Goal: Transaction & Acquisition: Purchase product/service

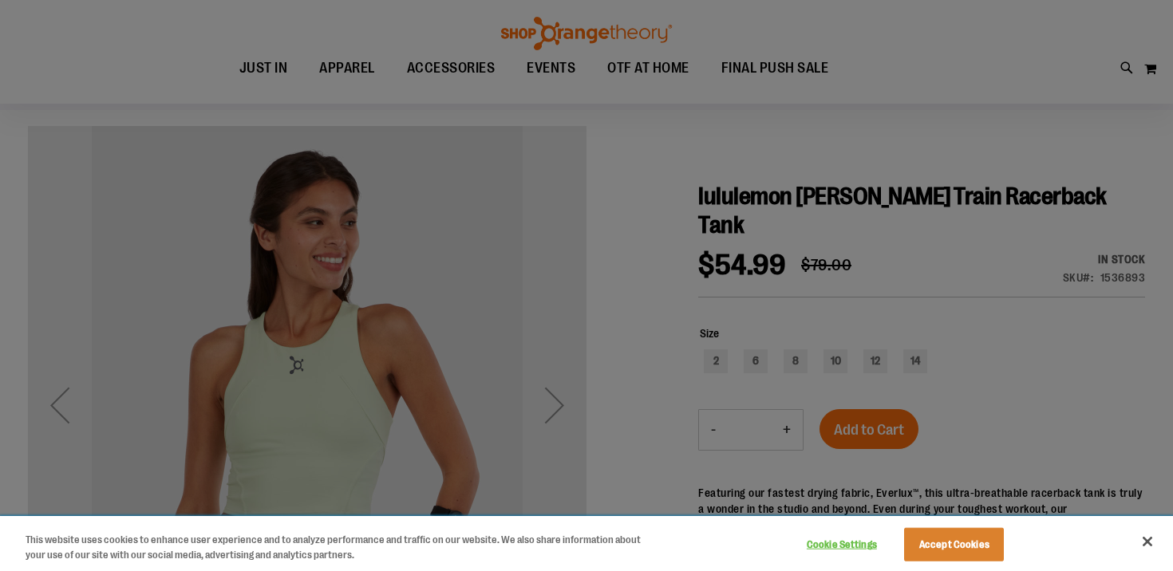
scroll to position [113, 0]
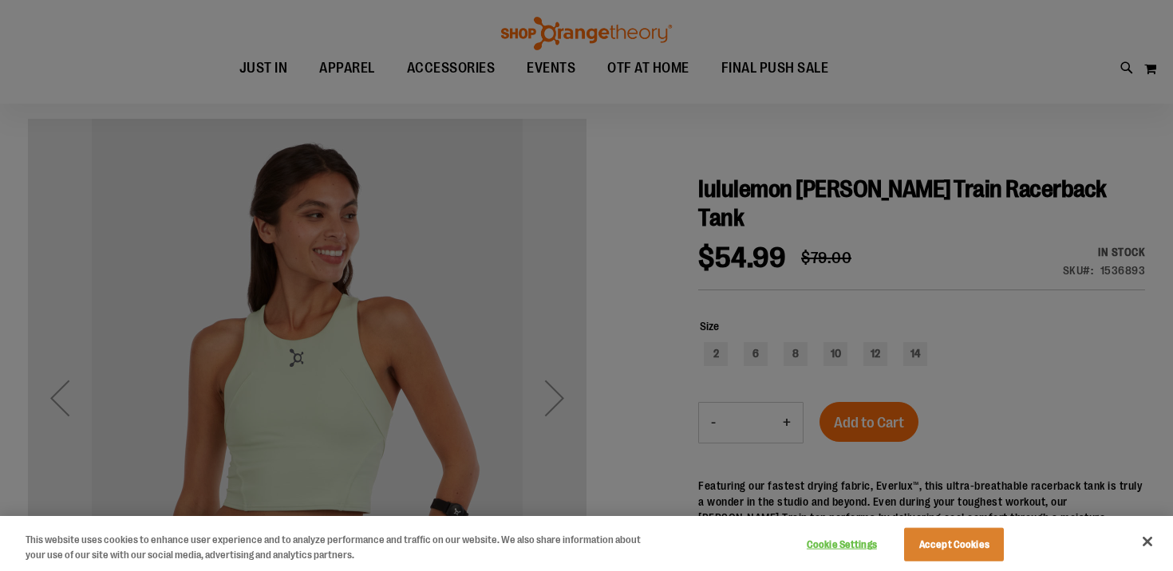
click at [717, 349] on div at bounding box center [586, 285] width 1173 height 571
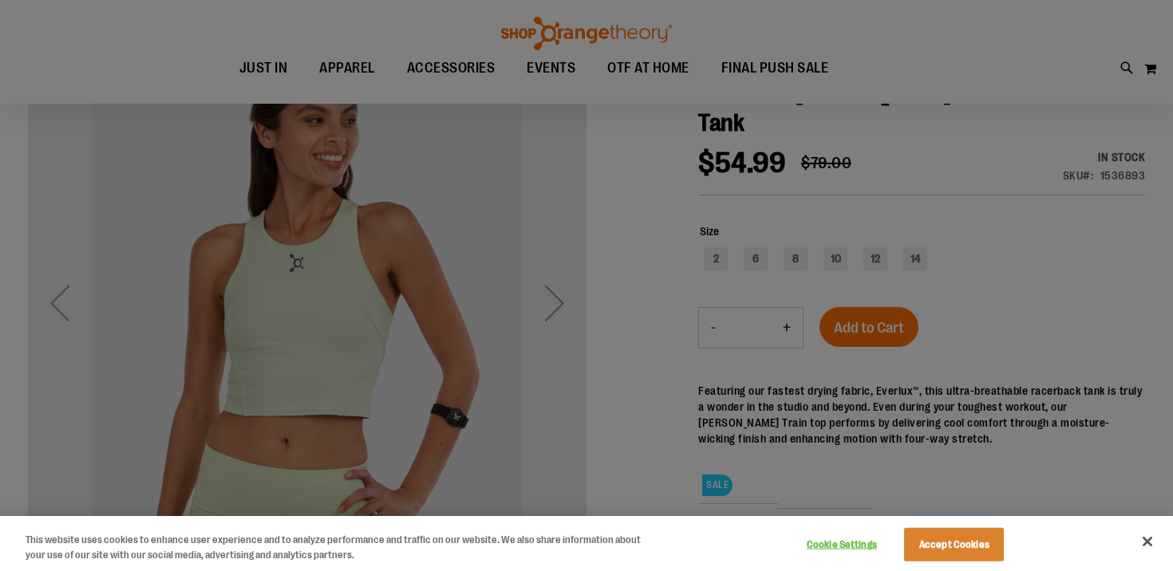
scroll to position [224, 0]
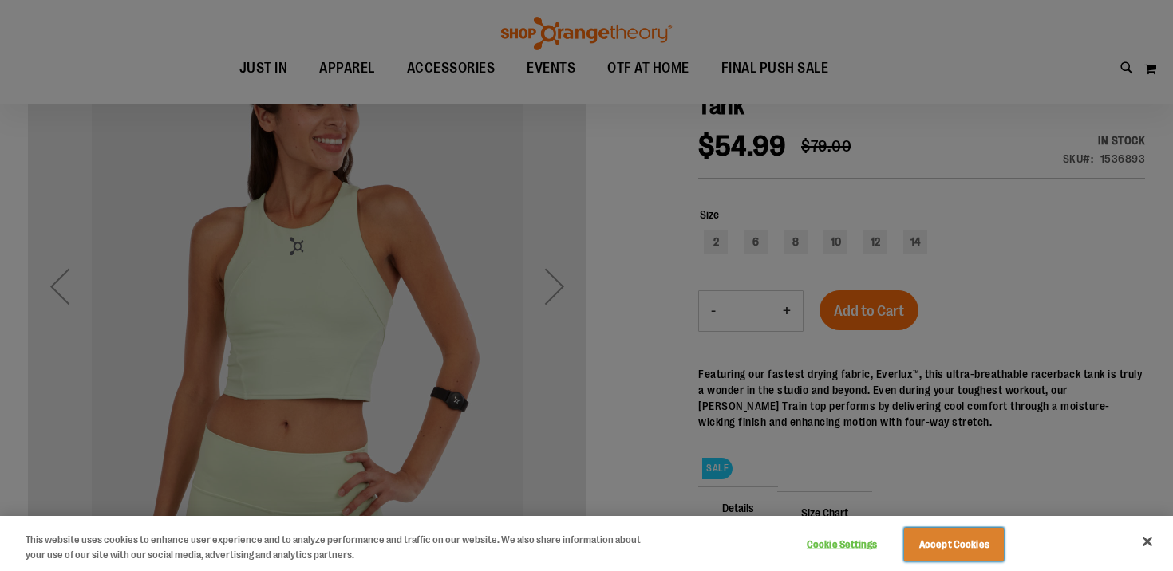
click at [957, 544] on button "Accept Cookies" at bounding box center [954, 545] width 100 height 34
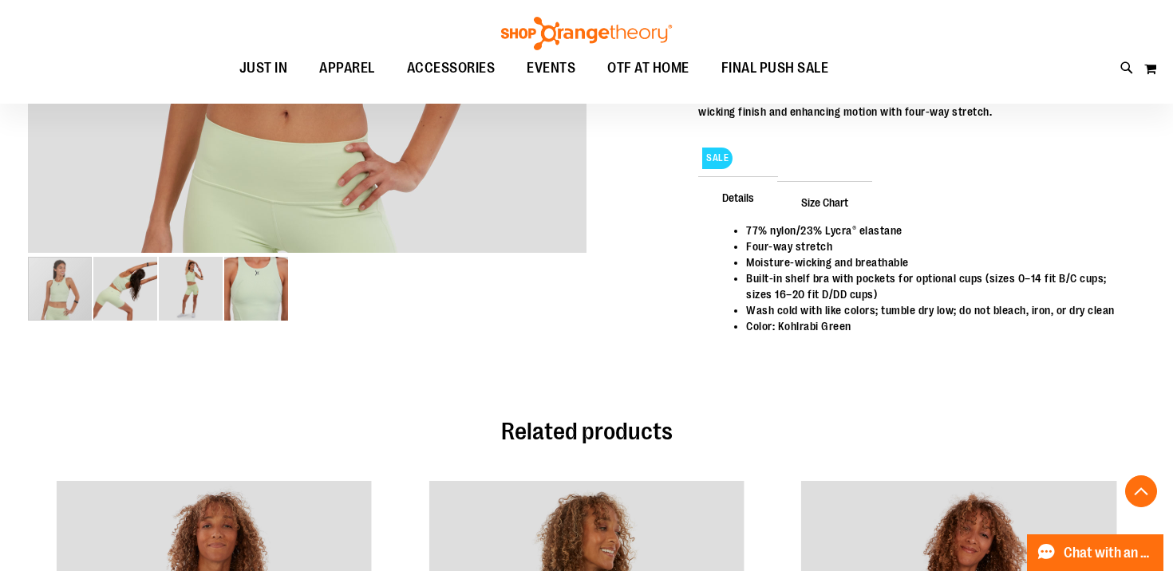
scroll to position [530, 0]
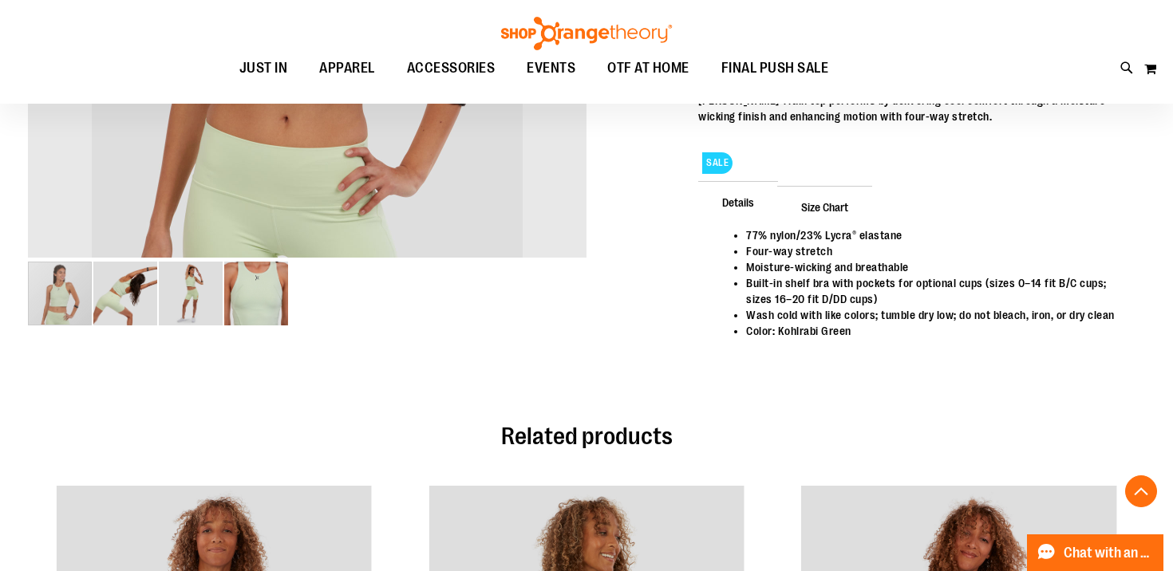
click at [128, 303] on img "image 2 of 4" at bounding box center [125, 294] width 64 height 64
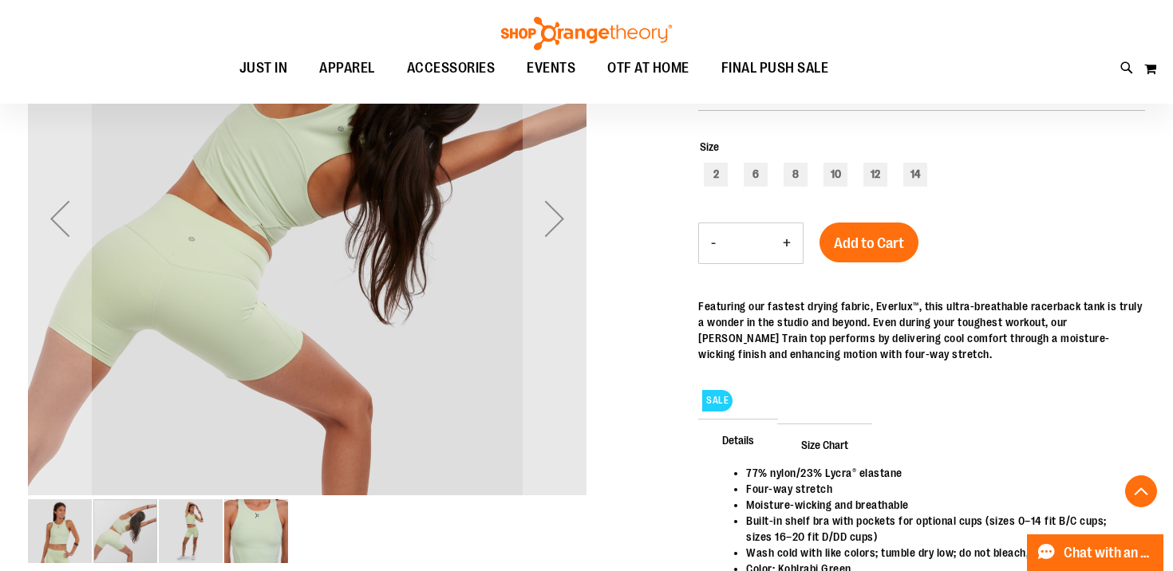
scroll to position [297, 0]
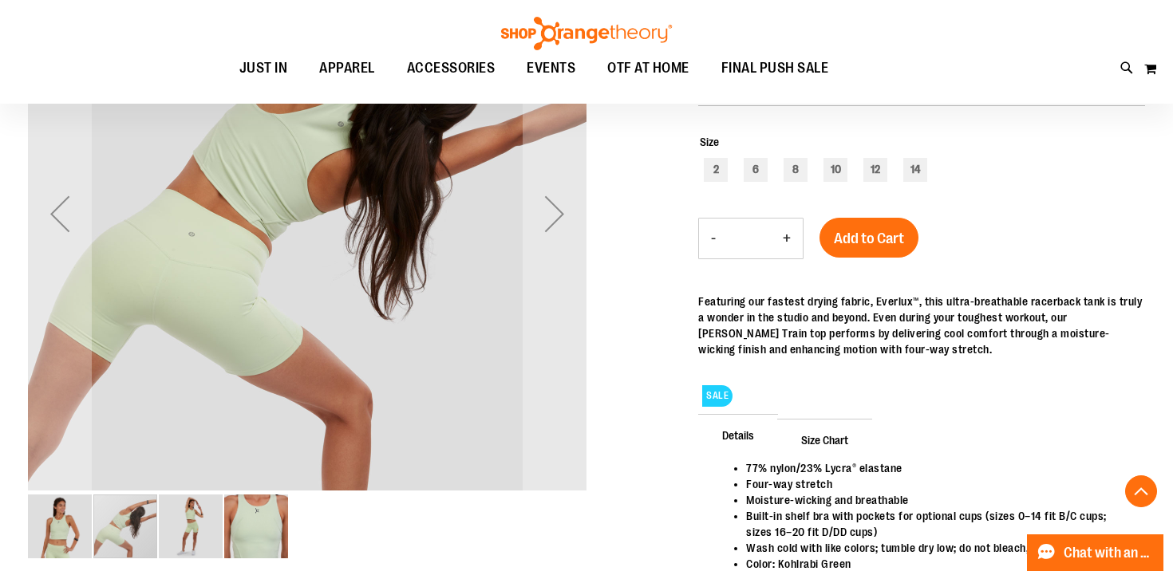
click at [77, 521] on img "image 1 of 4" at bounding box center [60, 527] width 64 height 64
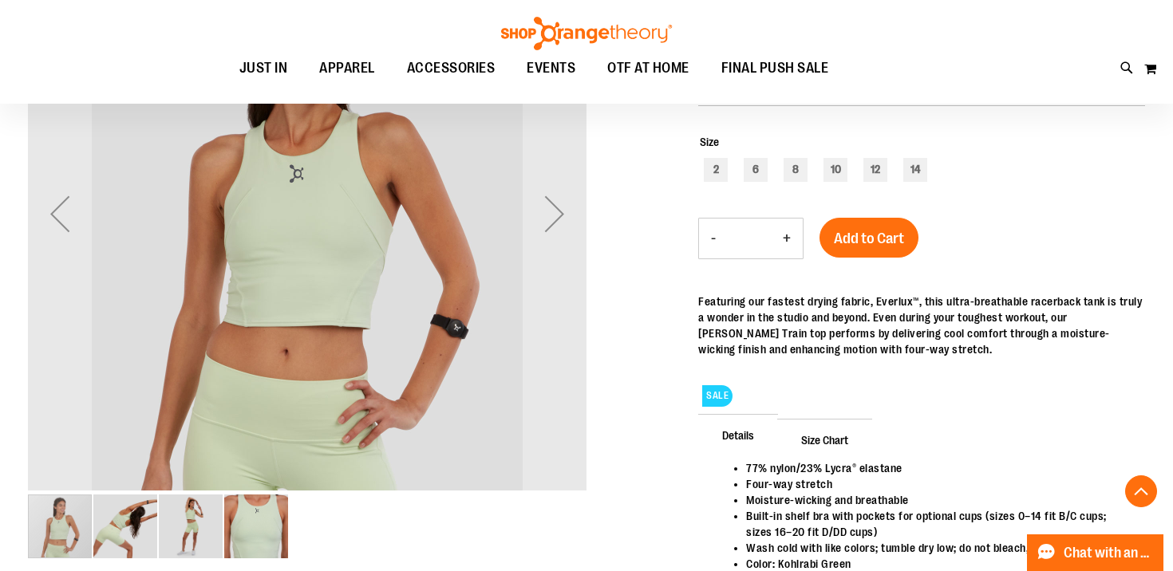
click at [259, 515] on img "image 4 of 4" at bounding box center [256, 527] width 64 height 64
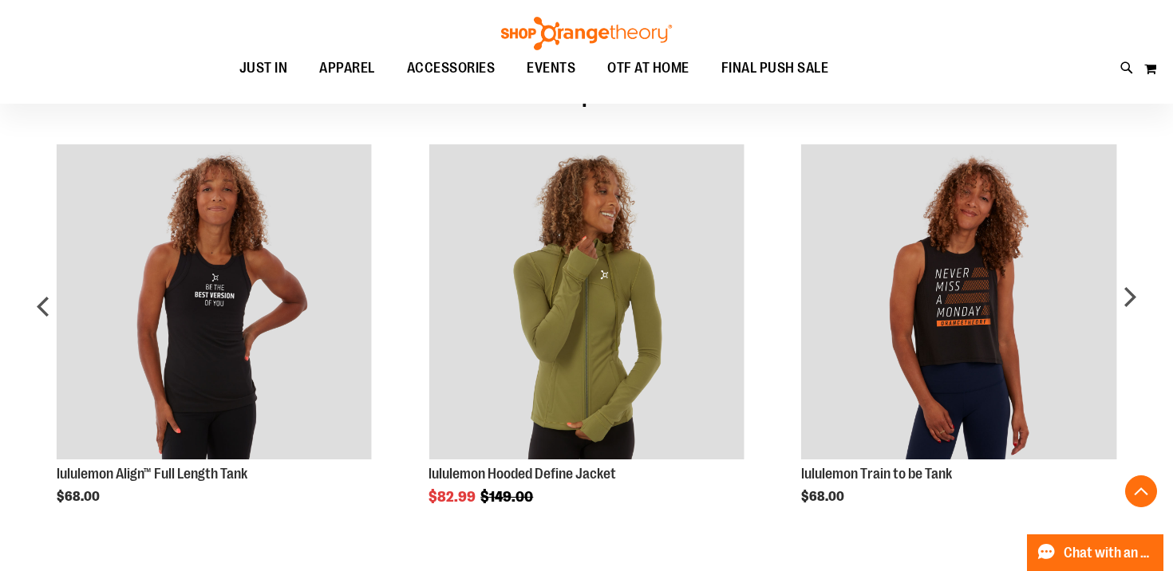
scroll to position [852, 0]
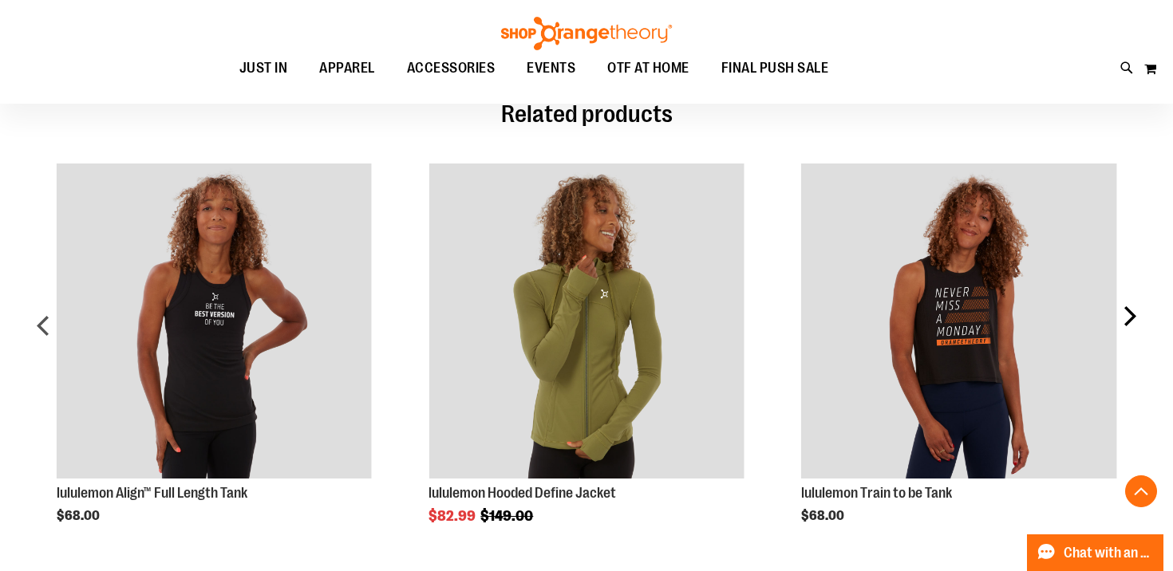
click at [1123, 291] on div "next" at bounding box center [1129, 332] width 32 height 384
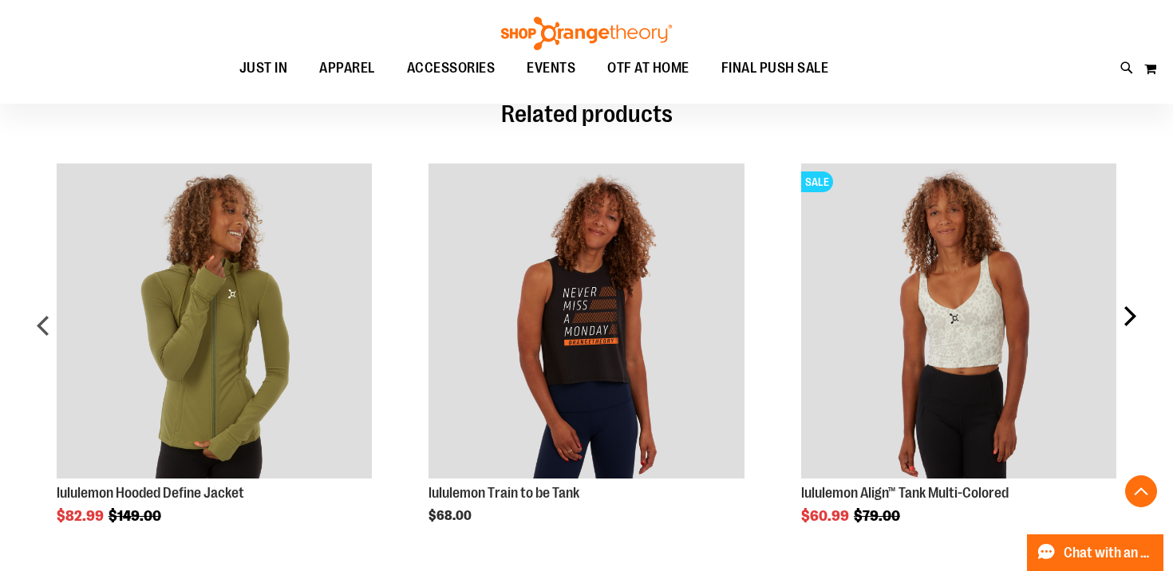
click at [1123, 291] on div "next" at bounding box center [1129, 332] width 32 height 384
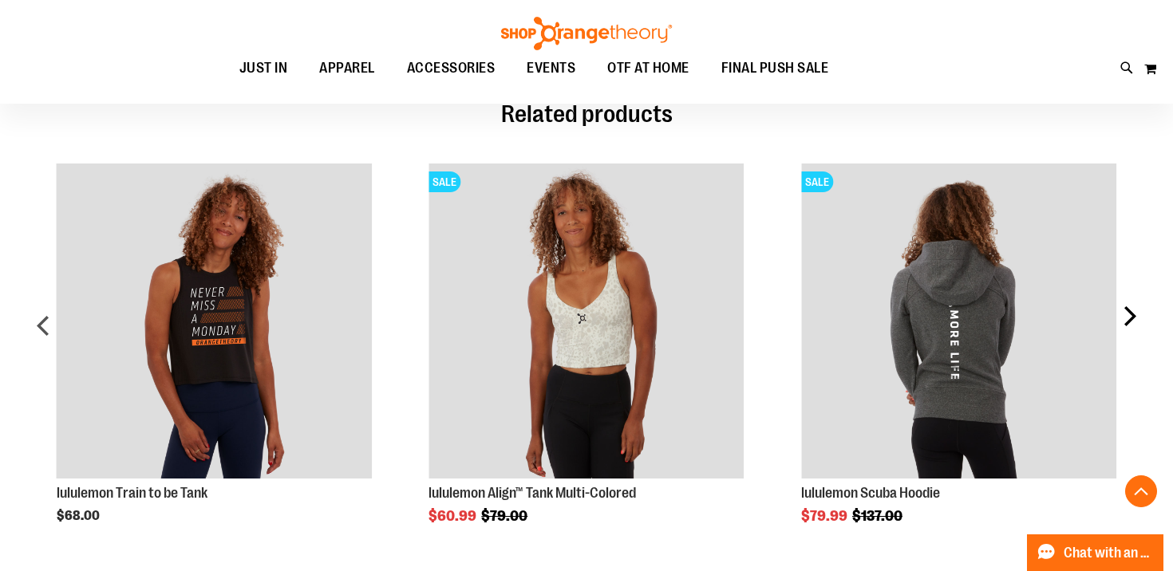
click at [1123, 291] on div "next" at bounding box center [1129, 332] width 32 height 384
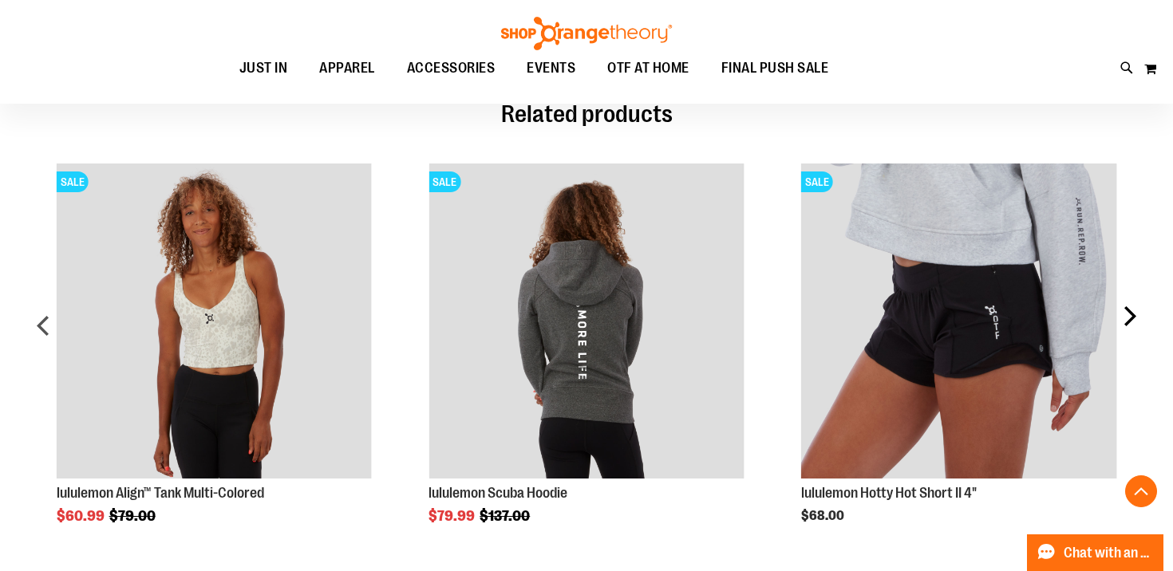
click at [1123, 291] on div "next" at bounding box center [1129, 332] width 32 height 384
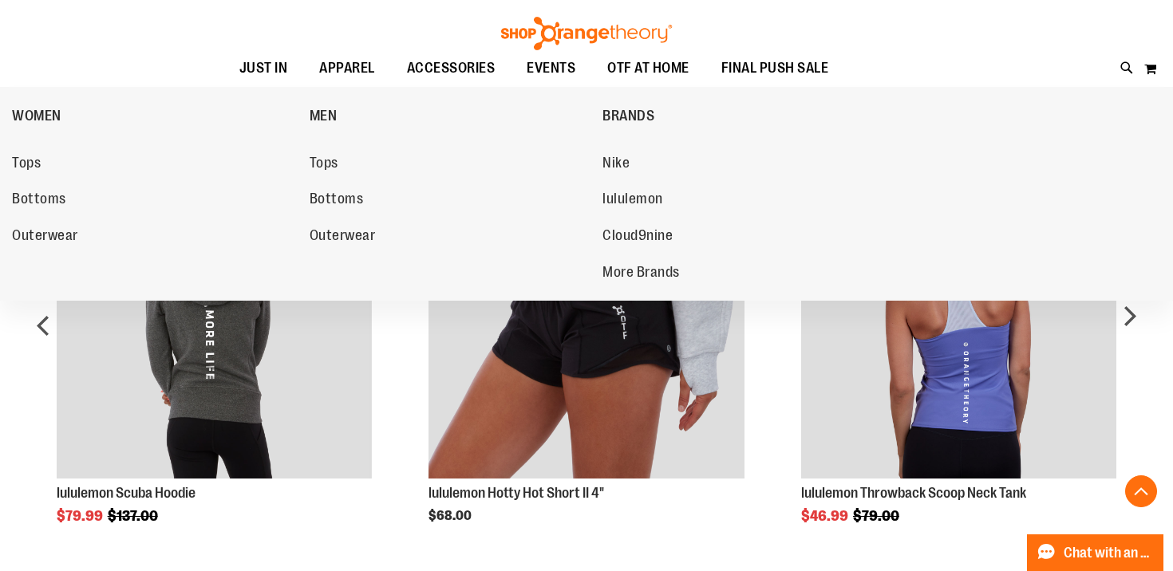
drag, startPoint x: 638, startPoint y: 202, endPoint x: 1044, endPoint y: 76, distance: 424.5
click at [1044, 76] on div "Toggle Nav Search Popular Suggestions Advanced Search" at bounding box center [586, 52] width 1173 height 104
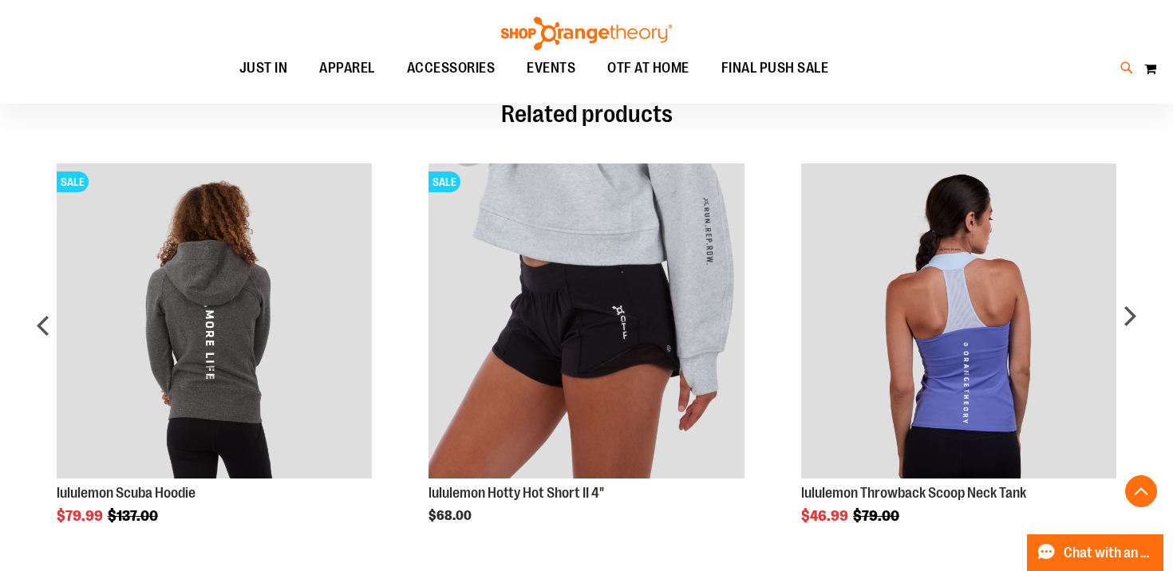
click at [1121, 64] on icon at bounding box center [1127, 68] width 14 height 18
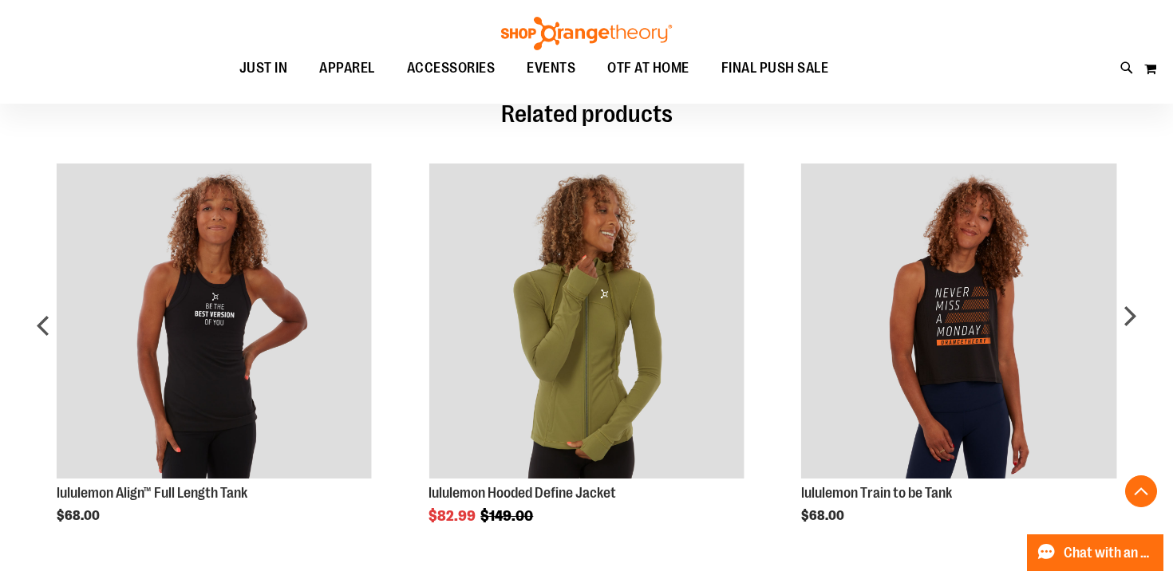
type input "**********"
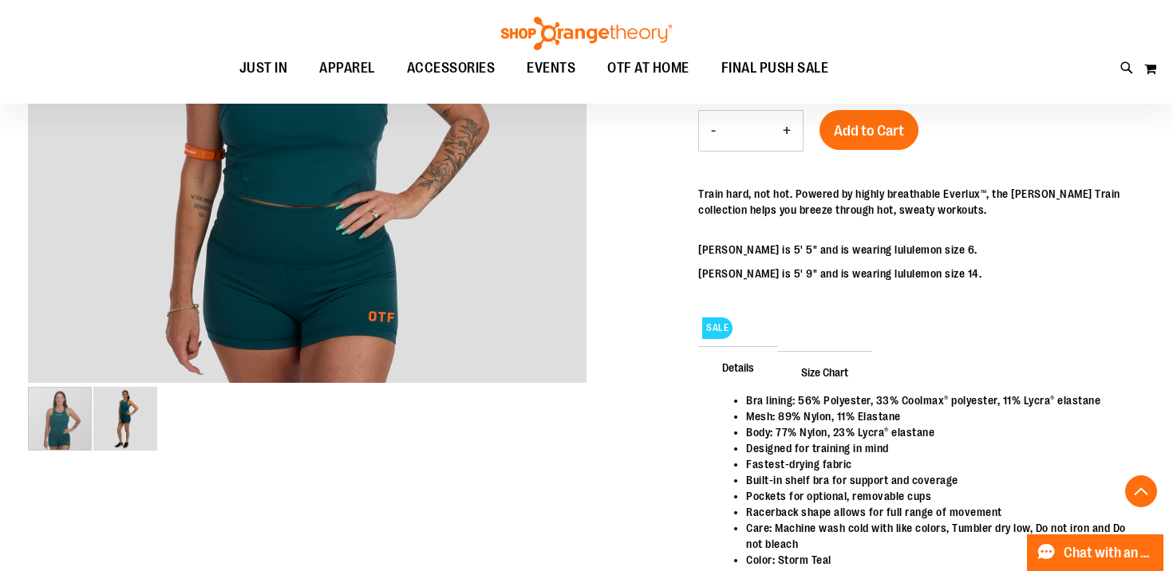
scroll to position [456, 0]
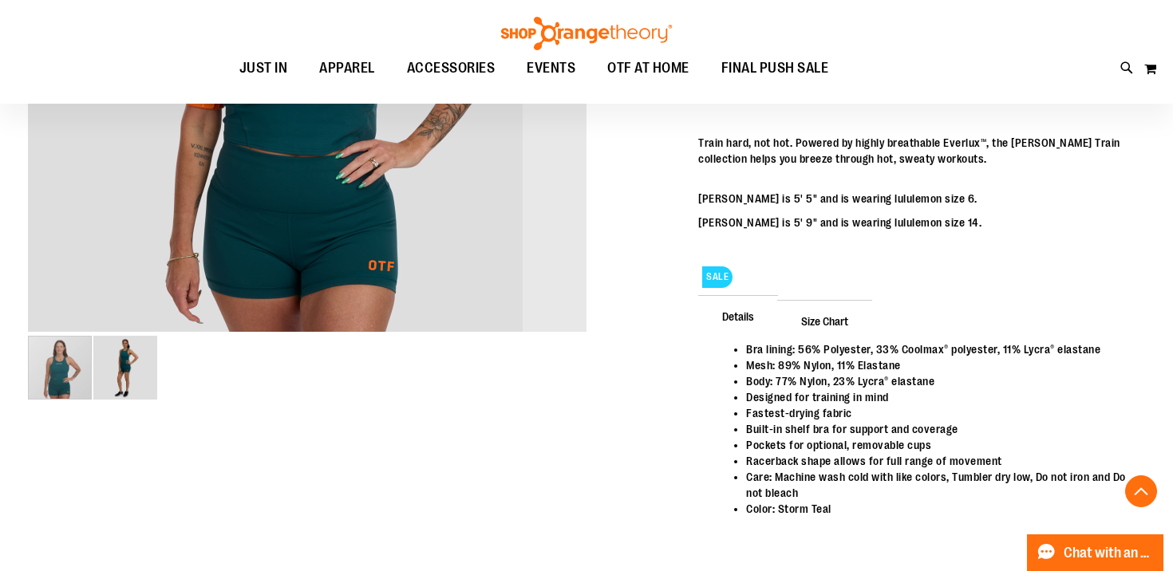
click at [103, 373] on img "image 2 of 2" at bounding box center [125, 368] width 64 height 64
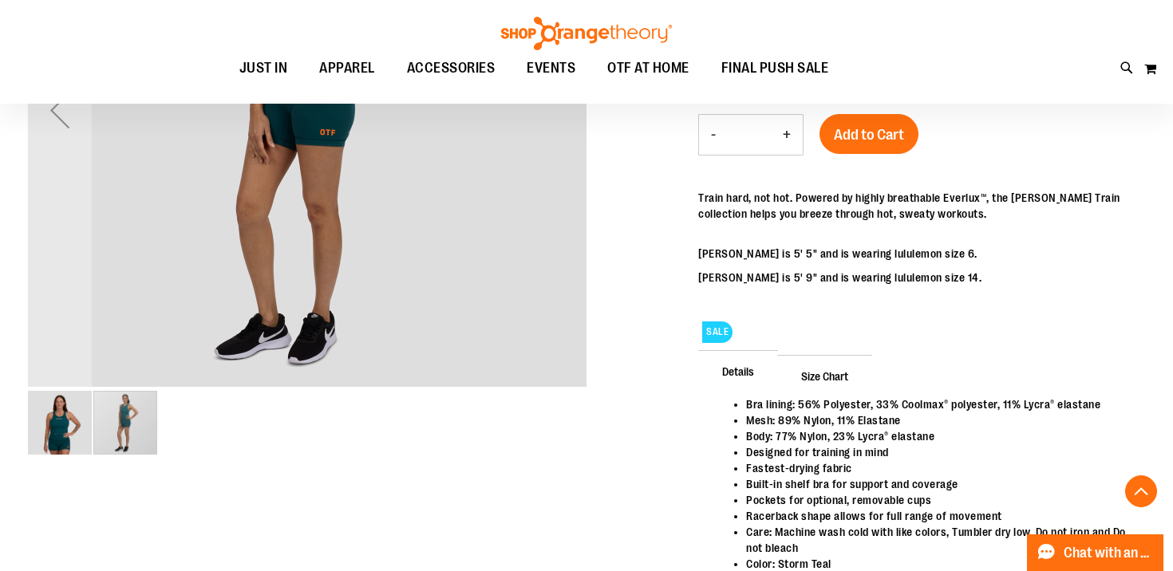
scroll to position [406, 0]
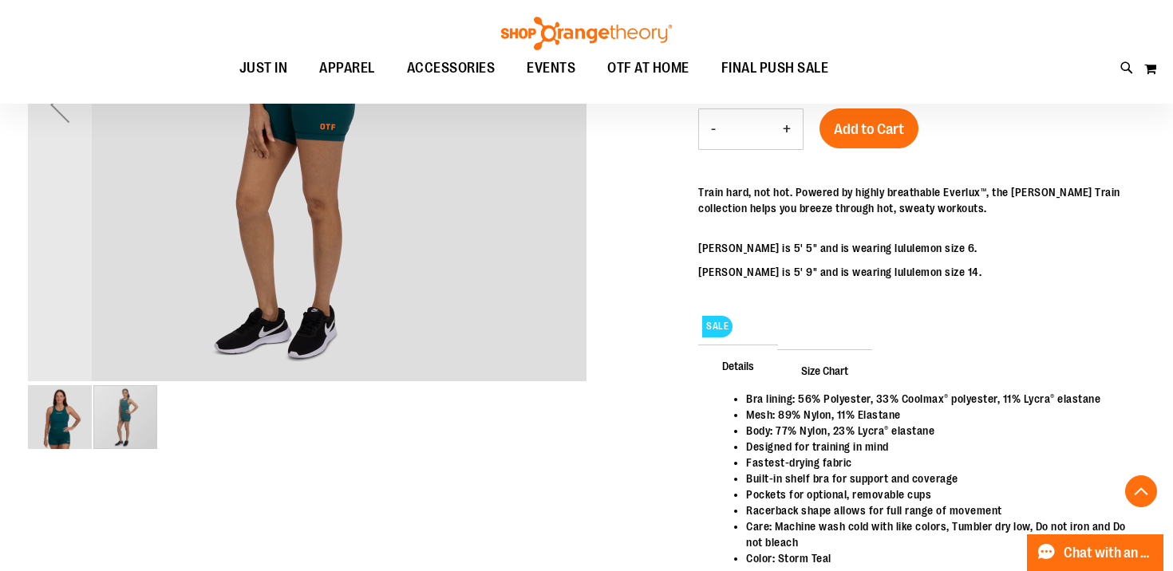
click at [62, 423] on img "image 1 of 2" at bounding box center [60, 417] width 64 height 64
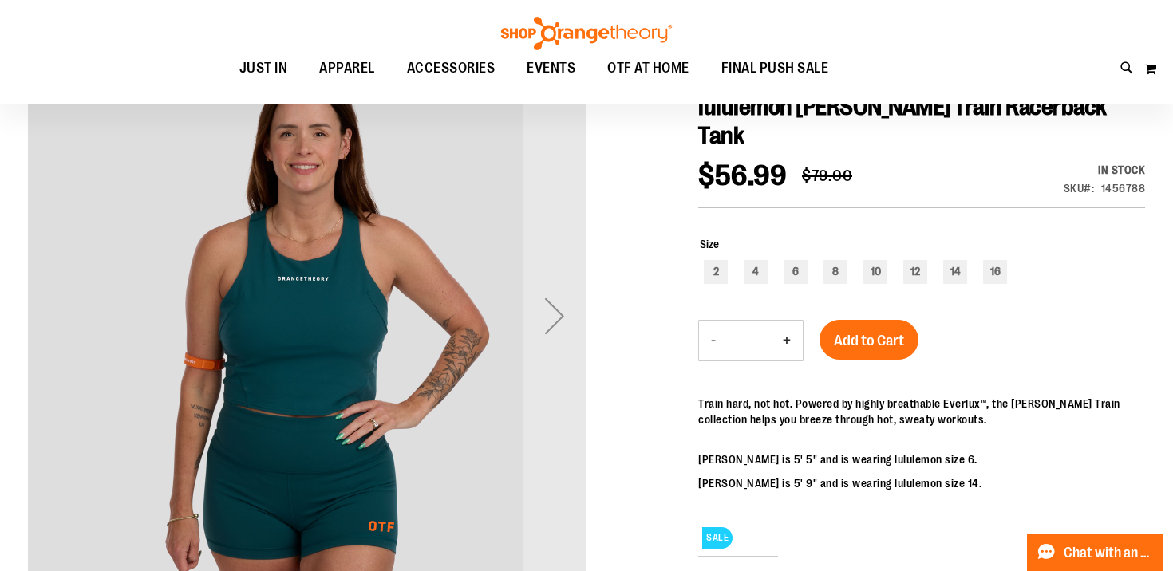
scroll to position [194, 0]
click at [557, 316] on div "Next" at bounding box center [555, 317] width 64 height 64
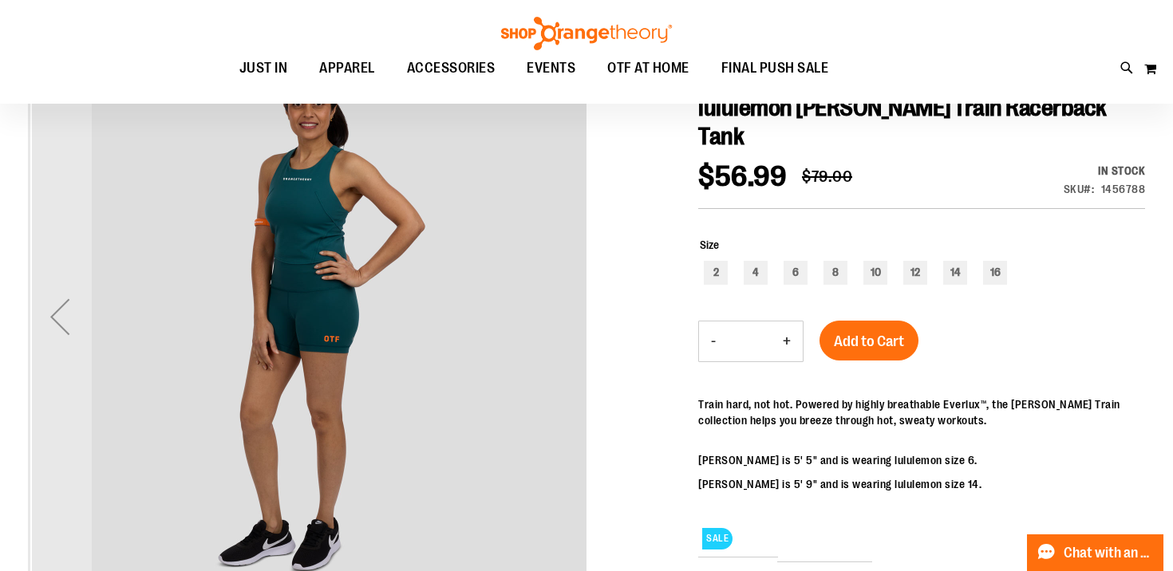
scroll to position [0, 0]
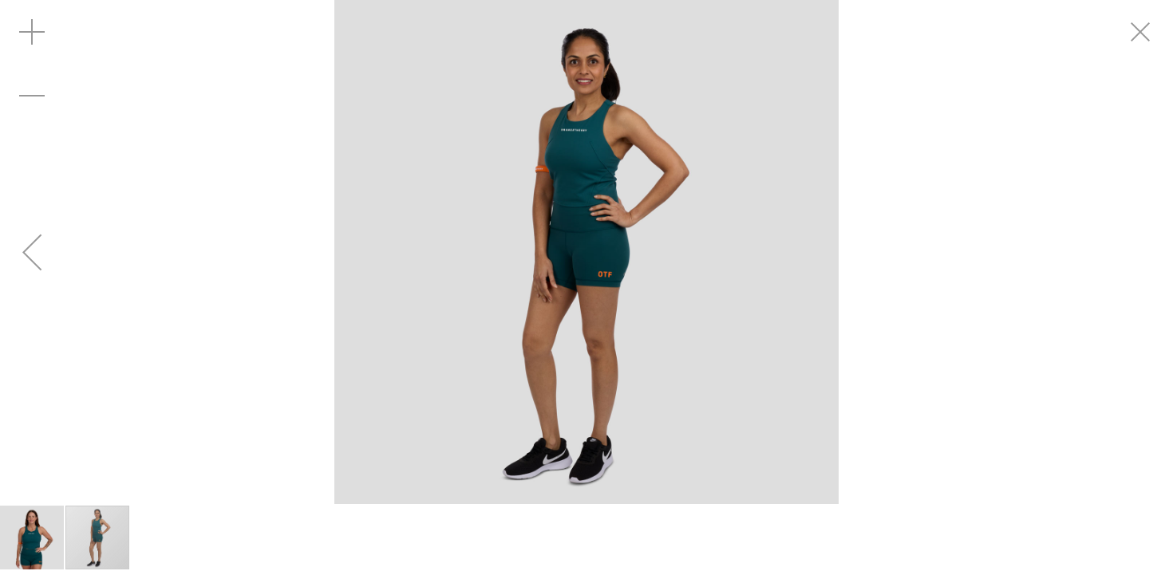
click at [557, 316] on img "carousel" at bounding box center [586, 252] width 504 height 504
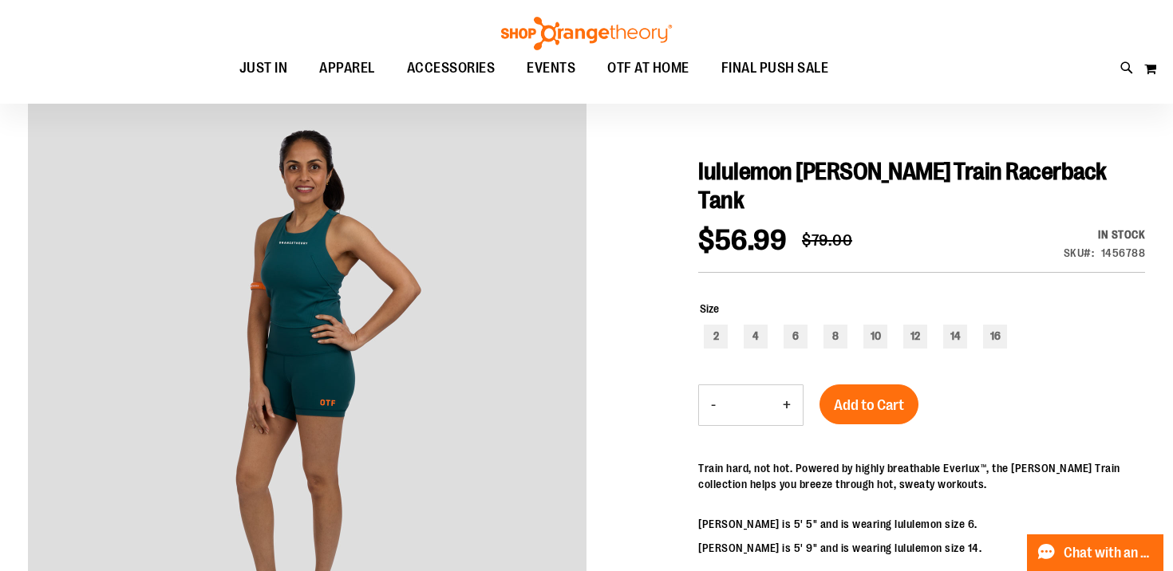
scroll to position [124, 0]
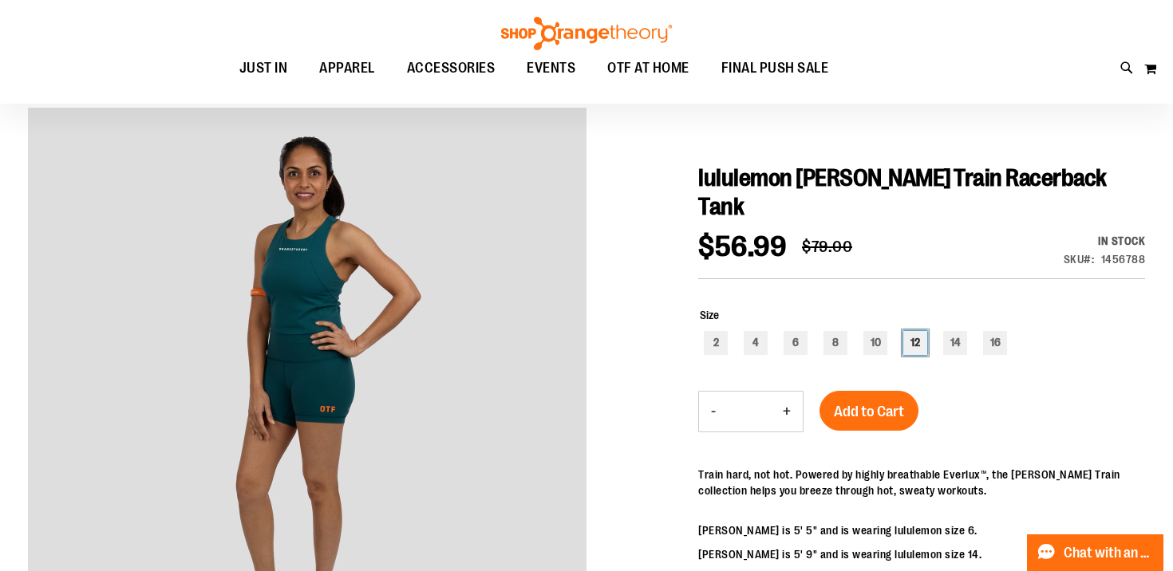
click at [920, 331] on div "12" at bounding box center [915, 343] width 24 height 24
type input "***"
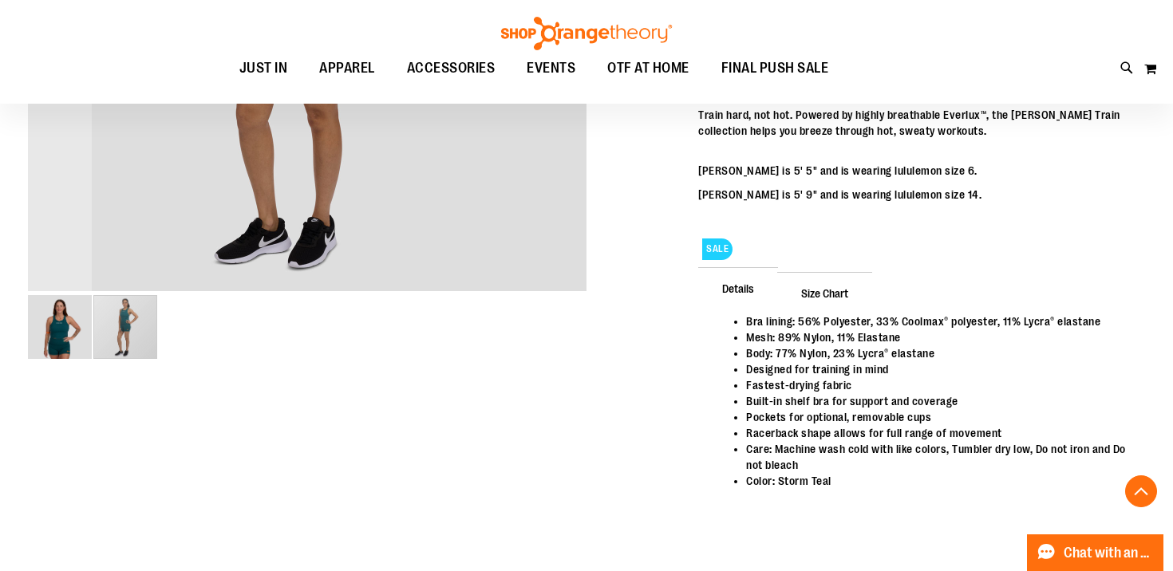
scroll to position [503, 0]
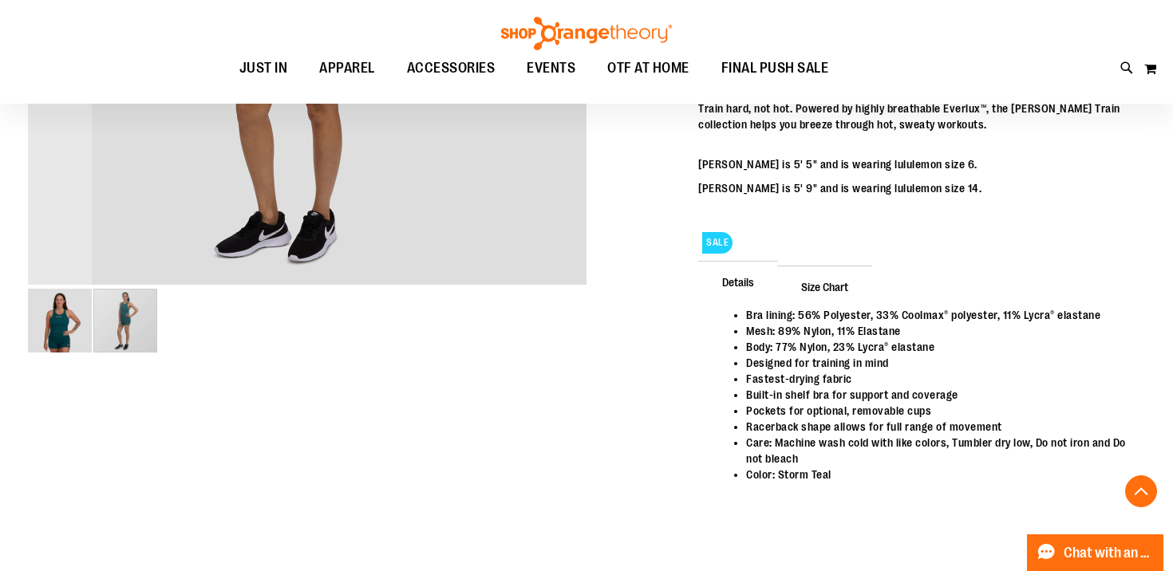
click at [64, 337] on img "image 1 of 2" at bounding box center [60, 321] width 64 height 64
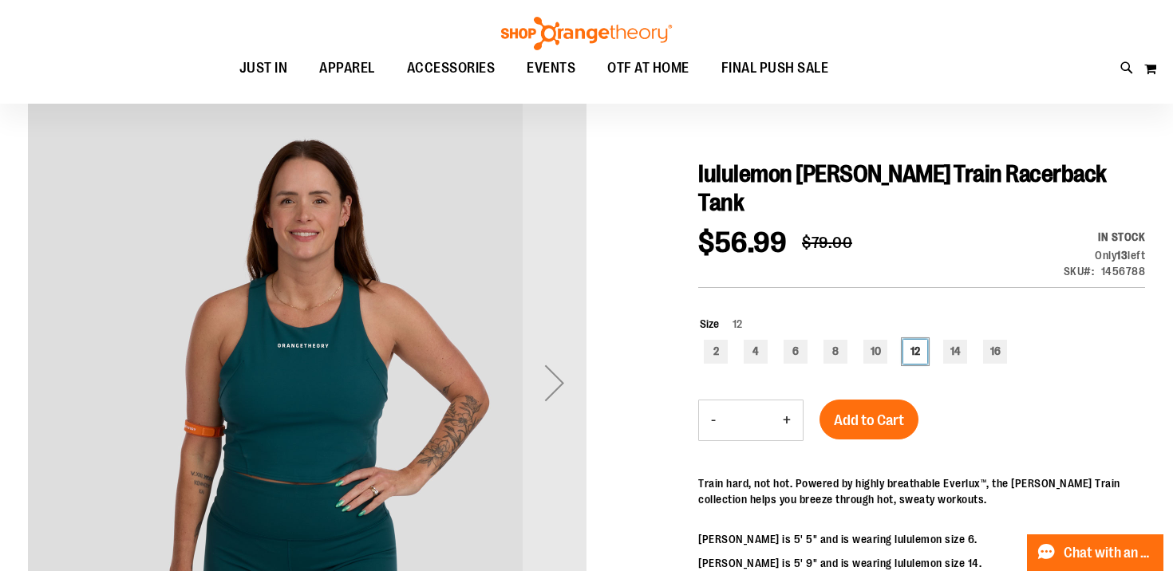
scroll to position [132, 0]
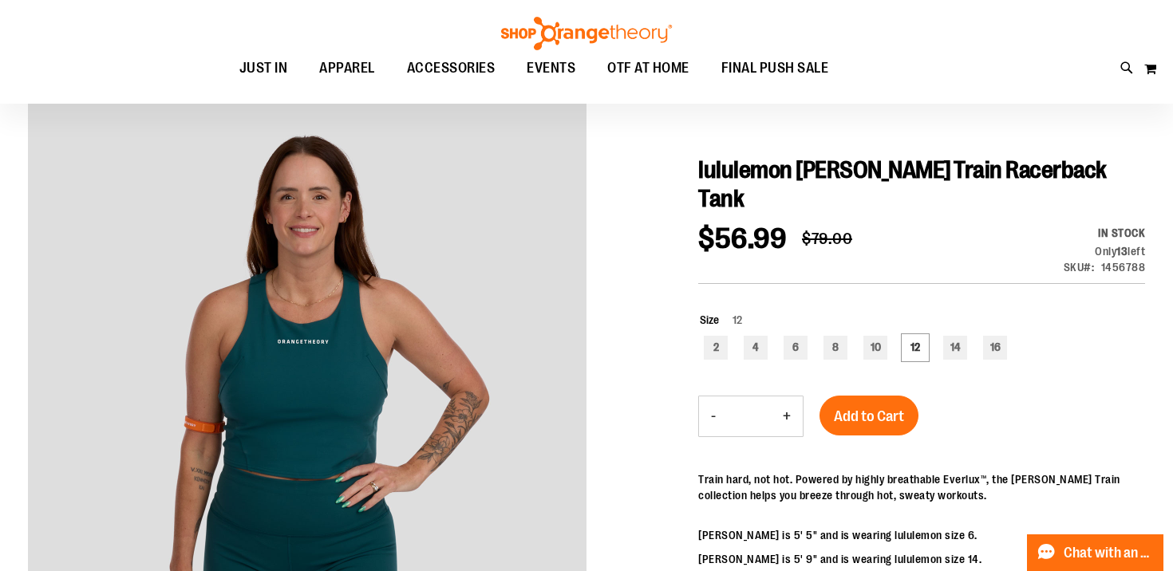
click at [1115, 73] on div "Toggle Nav Search Popular Suggestions Advanced Search" at bounding box center [586, 52] width 1173 height 104
click at [1120, 73] on icon at bounding box center [1127, 68] width 14 height 18
type input "**********"
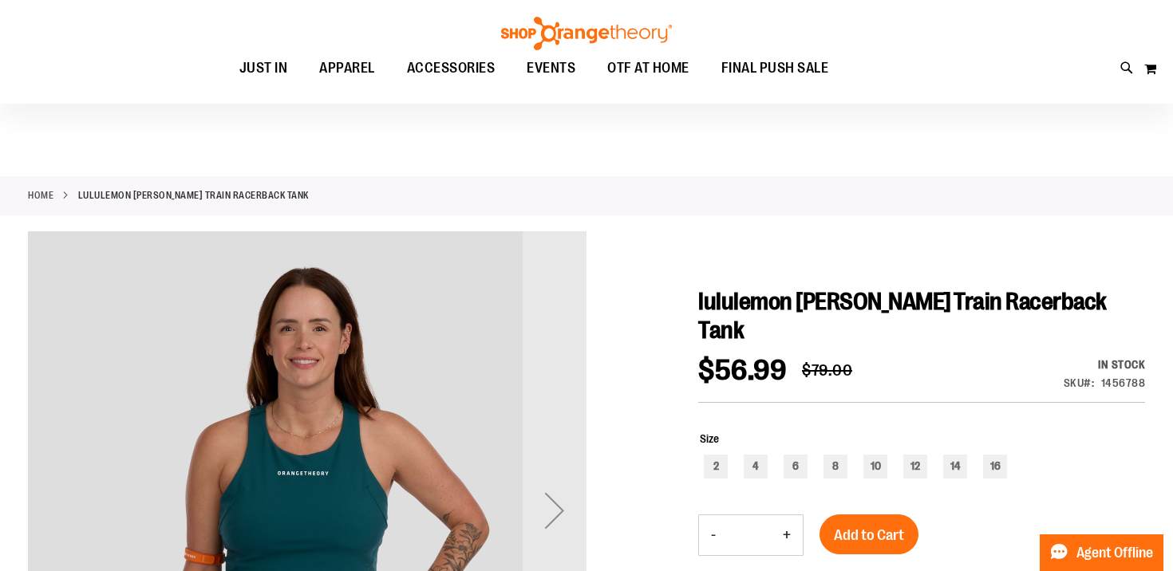
scroll to position [131, 0]
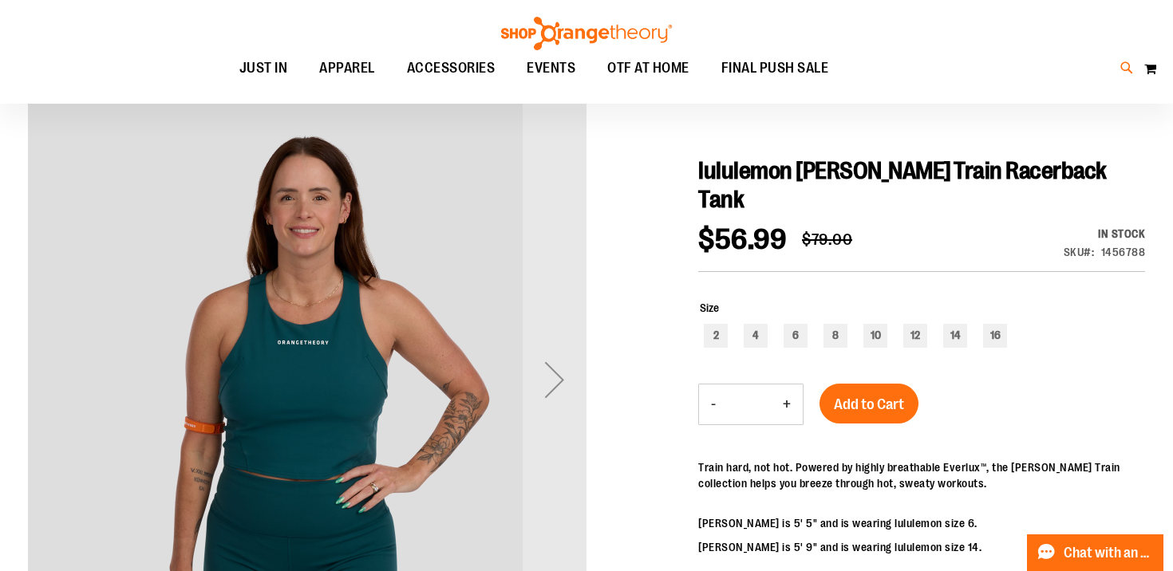
click at [1124, 72] on icon at bounding box center [1127, 68] width 14 height 18
type input "*"
click at [294, 255] on span "lululemon Wunder Train Racerback Tank" at bounding box center [350, 251] width 243 height 13
type input "**********"
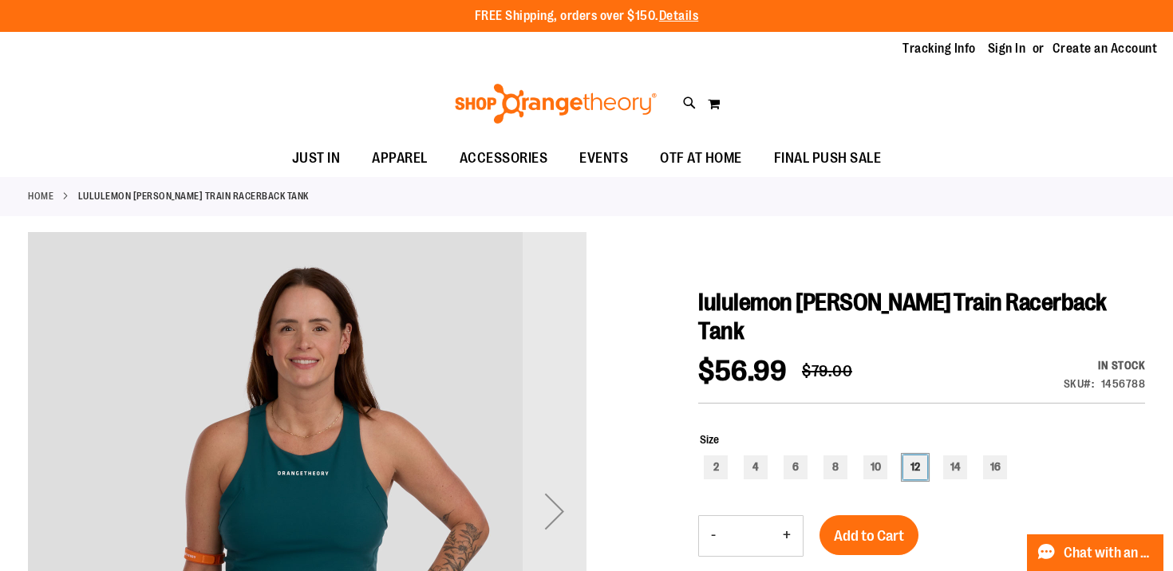
click at [913, 456] on div "12" at bounding box center [915, 468] width 24 height 24
type input "***"
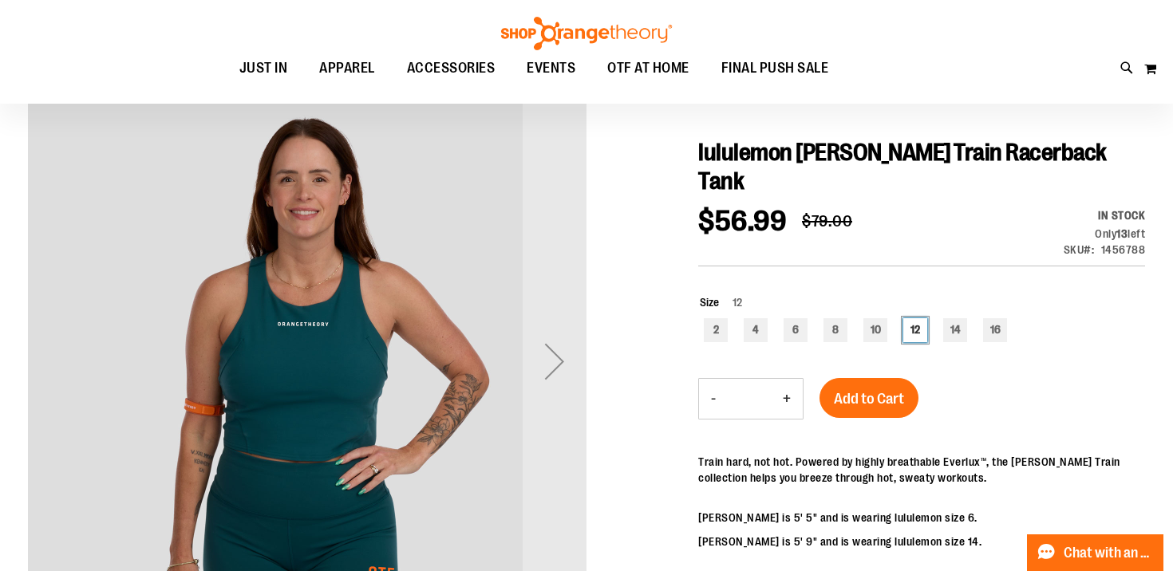
scroll to position [160, 0]
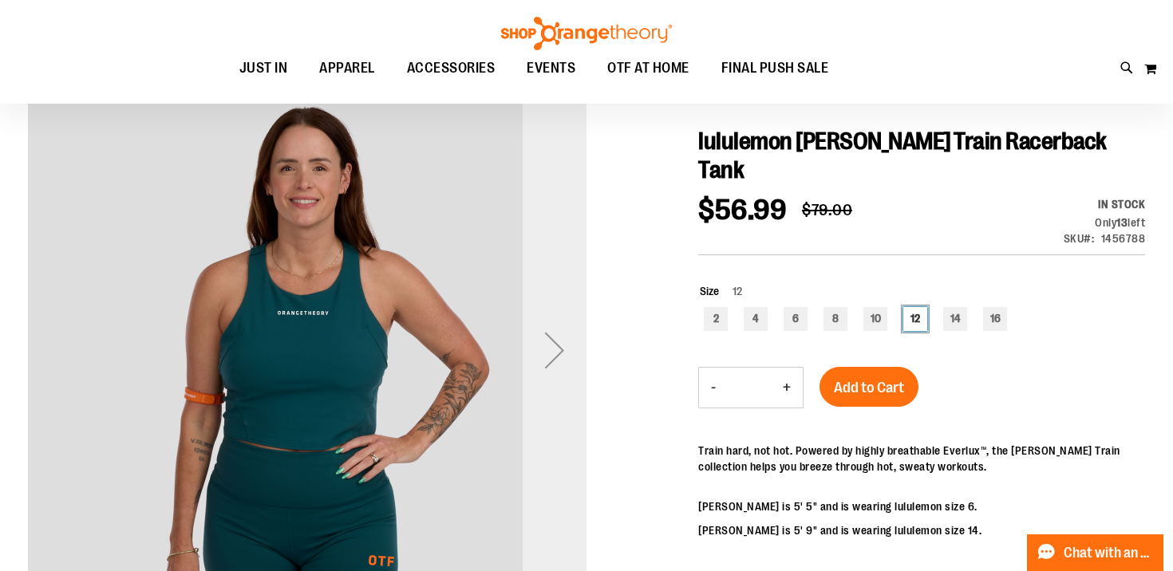
click at [555, 357] on div "Next" at bounding box center [555, 350] width 64 height 64
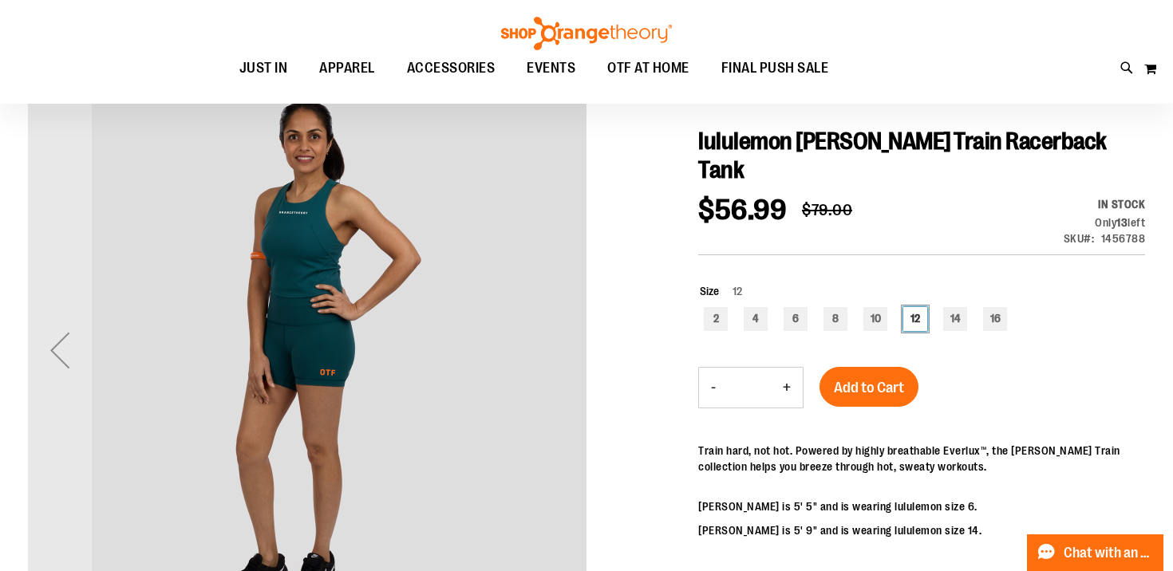
click at [70, 346] on div "Previous" at bounding box center [60, 350] width 64 height 64
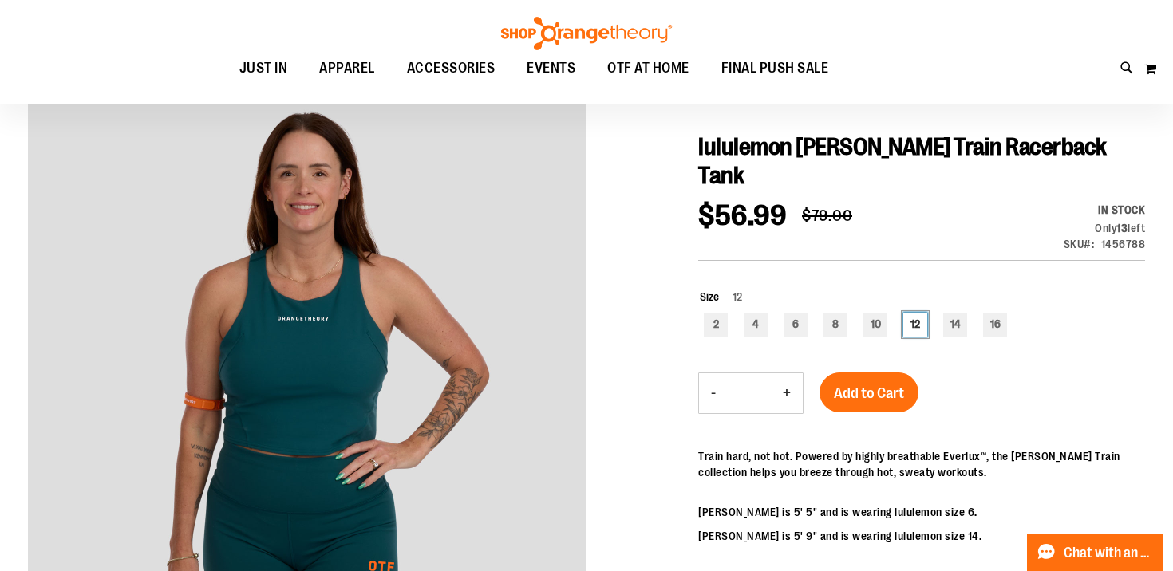
scroll to position [155, 0]
click at [902, 385] on span "Add to Cart" at bounding box center [869, 394] width 70 height 18
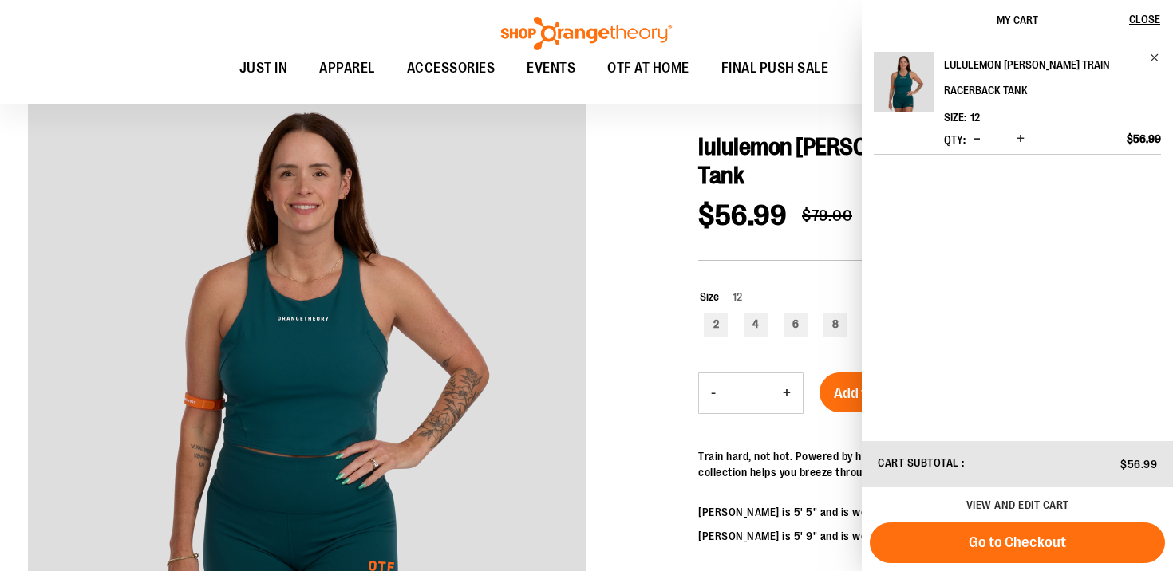
click at [1151, 72] on link "lululemon [PERSON_NAME] Train Racerback Tank" at bounding box center [1052, 77] width 217 height 51
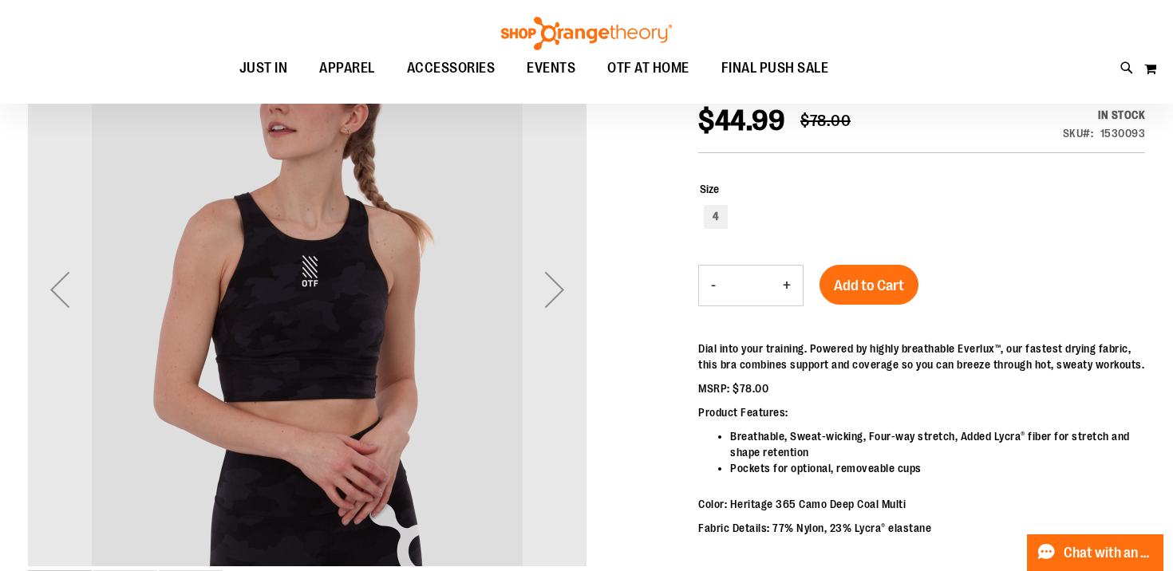
scroll to position [232, 0]
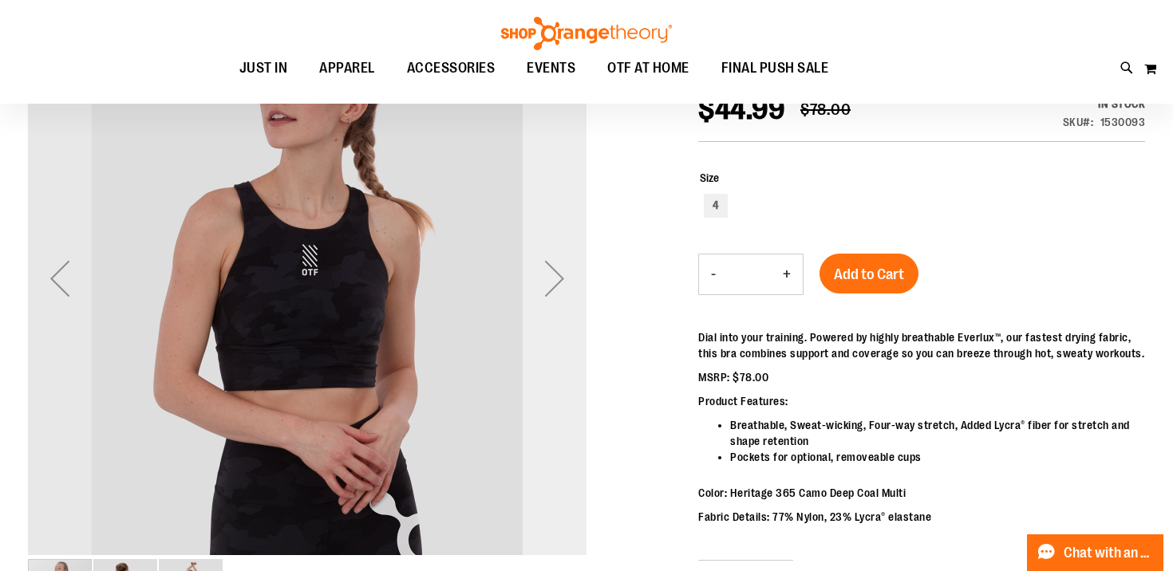
click at [540, 270] on div "Next" at bounding box center [555, 279] width 64 height 64
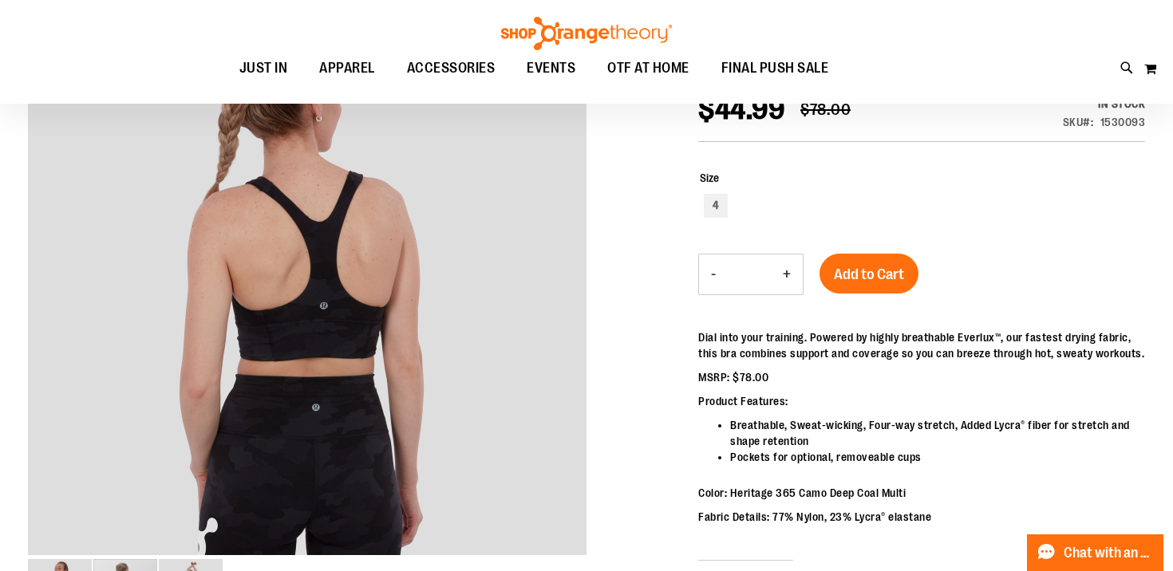
scroll to position [236, 0]
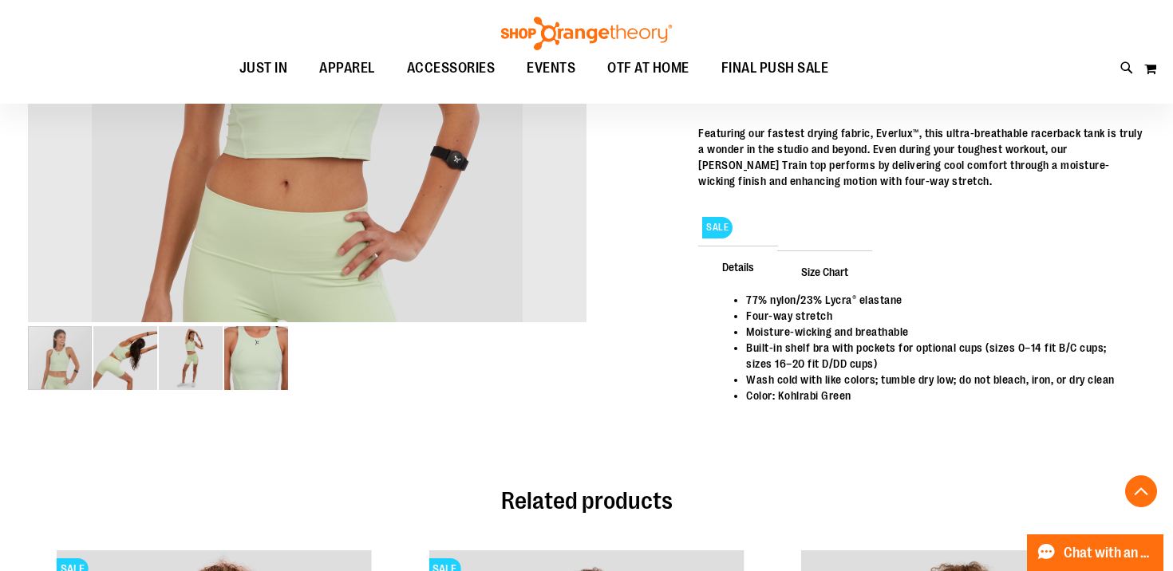
scroll to position [466, 0]
click at [124, 372] on img "image 2 of 4" at bounding box center [125, 358] width 64 height 64
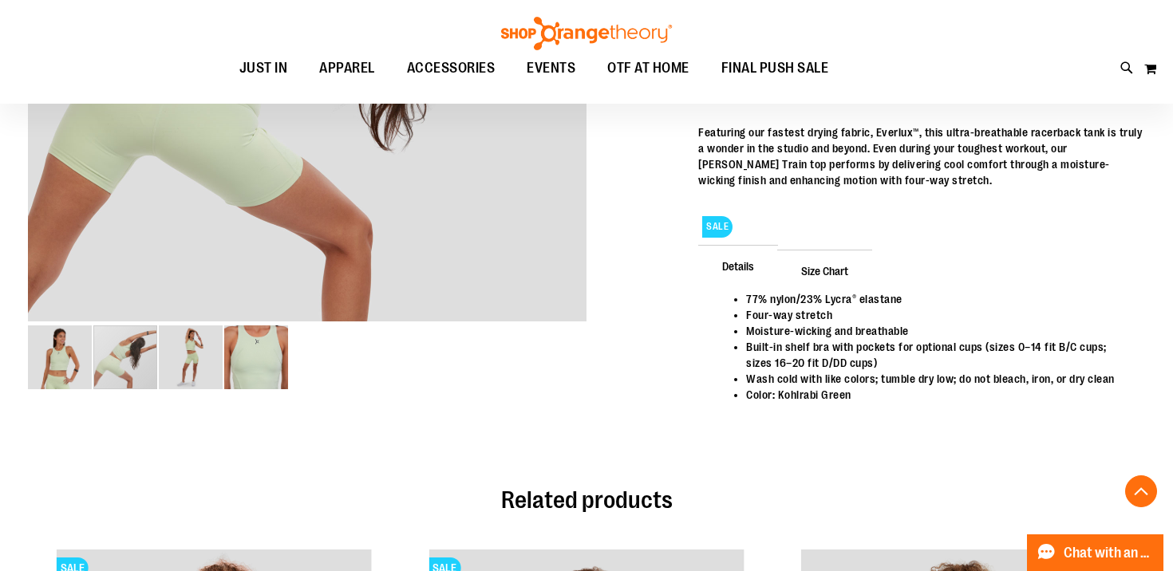
scroll to position [375, 0]
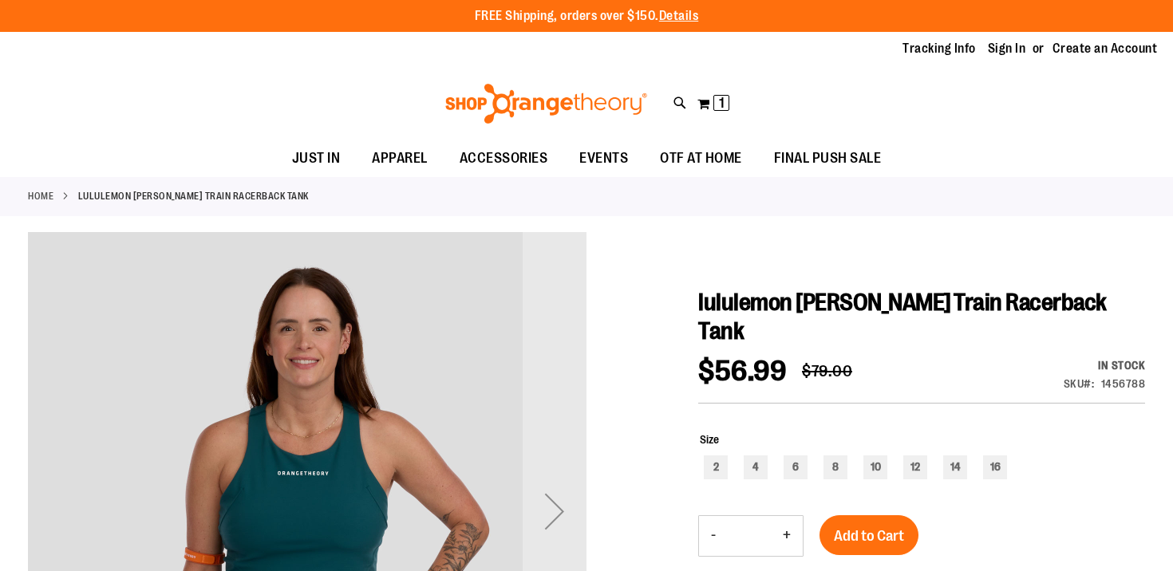
scroll to position [130, 0]
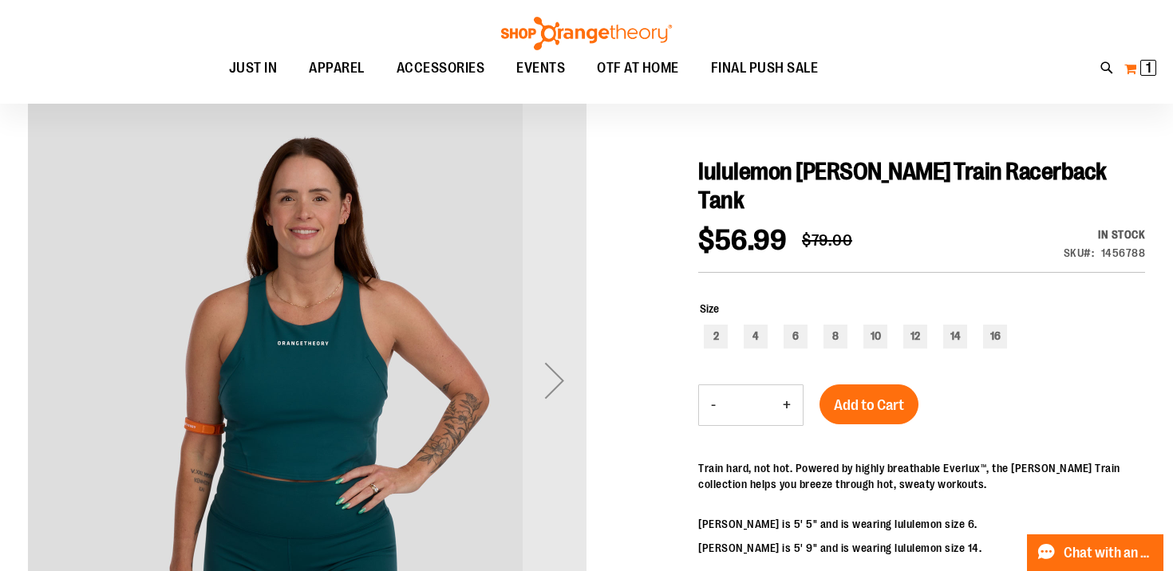
click at [1140, 72] on span "1 1 items" at bounding box center [1148, 68] width 16 height 16
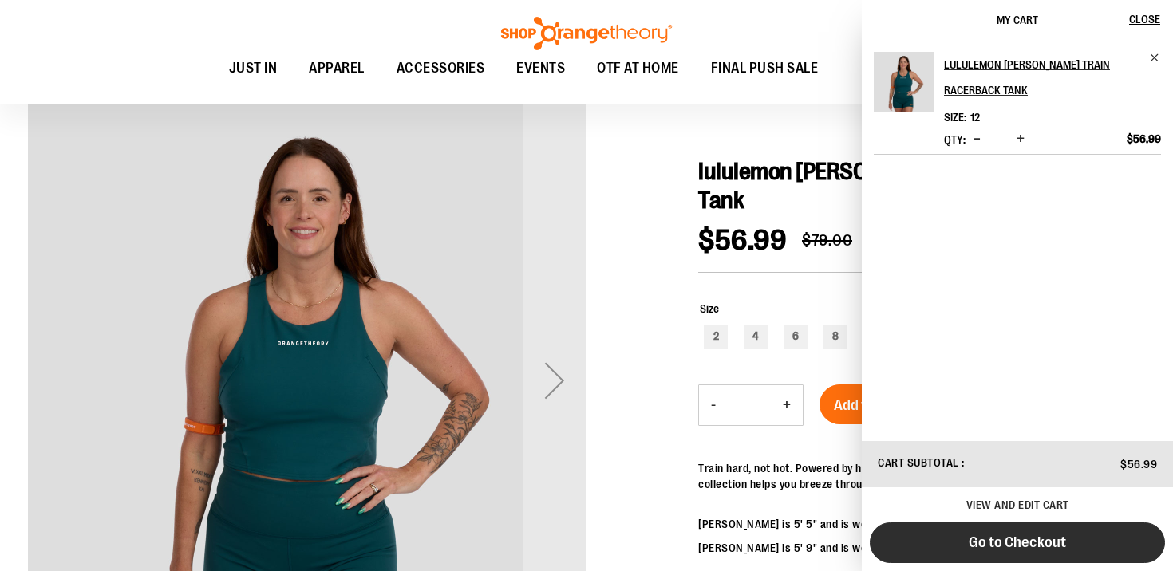
click at [967, 546] on button "Go to Checkout" at bounding box center [1017, 543] width 295 height 41
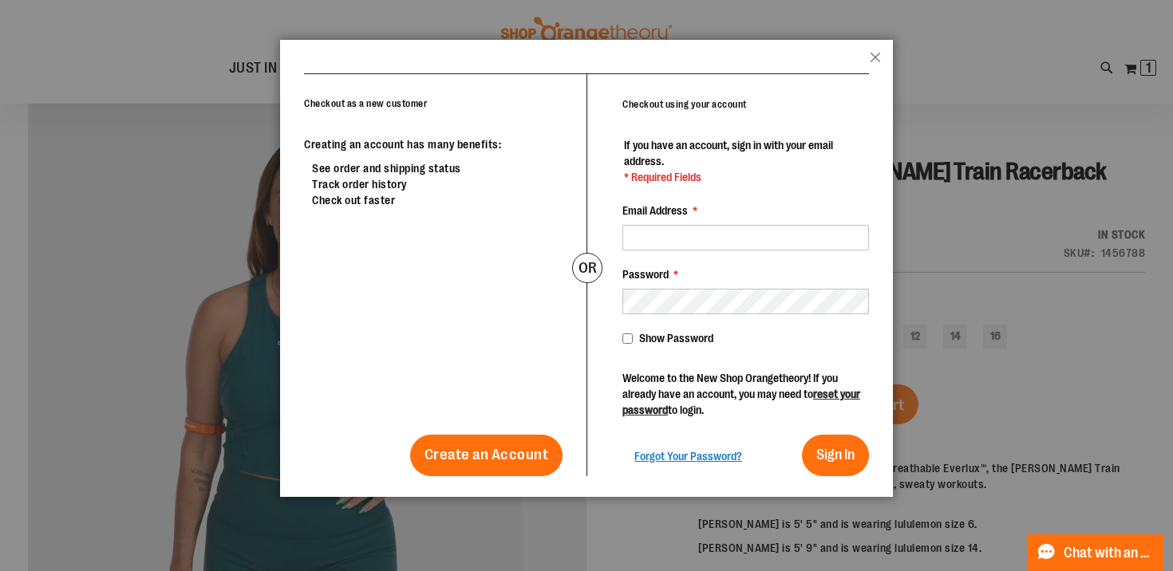
click at [880, 73] on header "popup-authentication popup Close" at bounding box center [586, 57] width 613 height 34
click at [880, 68] on header "popup-authentication popup Close" at bounding box center [586, 57] width 613 height 34
click at [880, 60] on button "Close" at bounding box center [875, 62] width 11 height 21
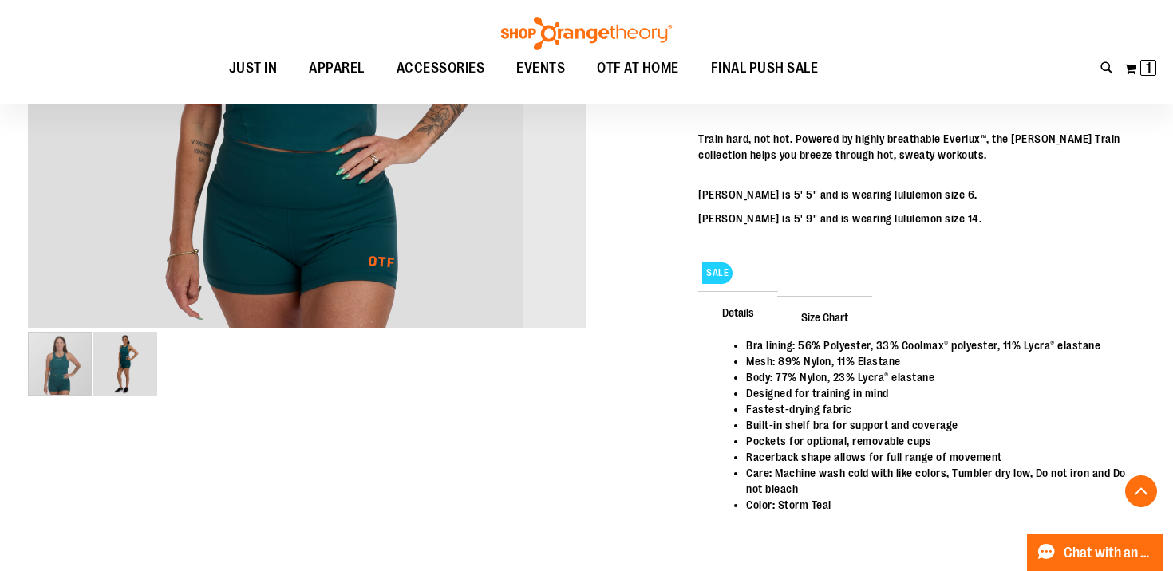
scroll to position [472, 0]
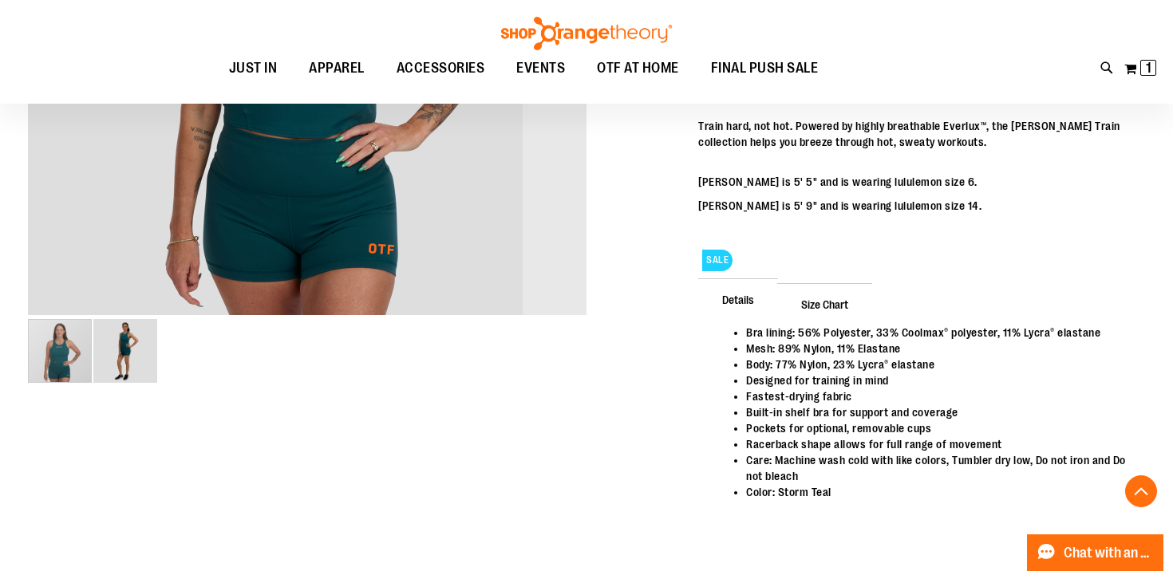
click at [117, 364] on img "image 2 of 2" at bounding box center [125, 351] width 64 height 64
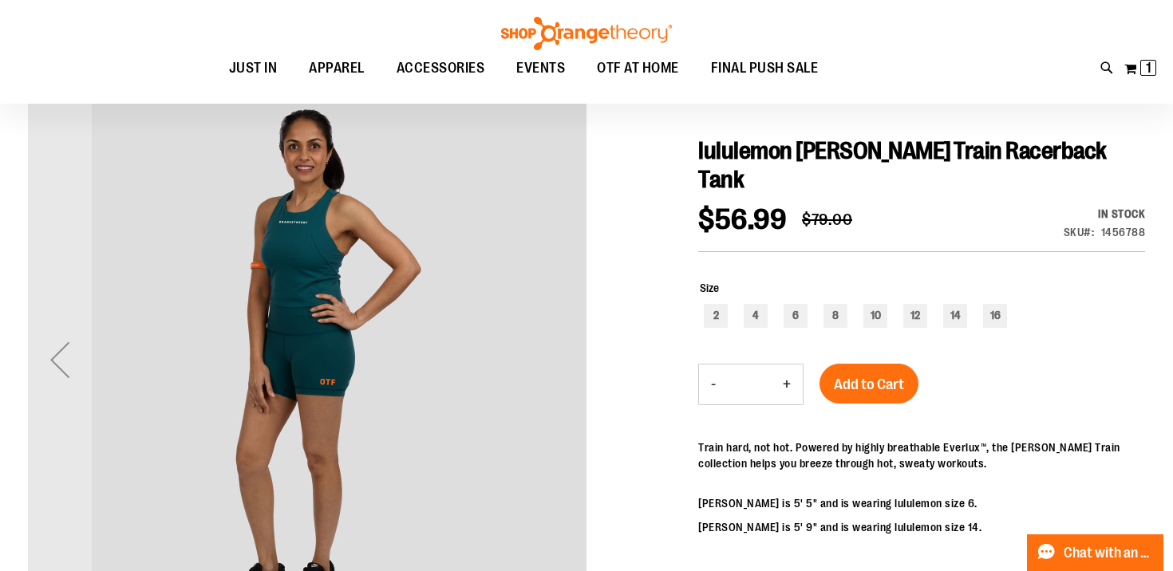
scroll to position [49, 0]
